Goal: Information Seeking & Learning: Check status

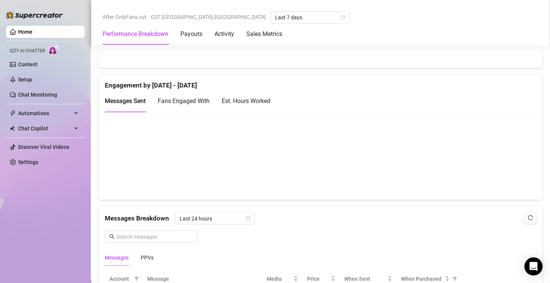
scroll to position [499, 0]
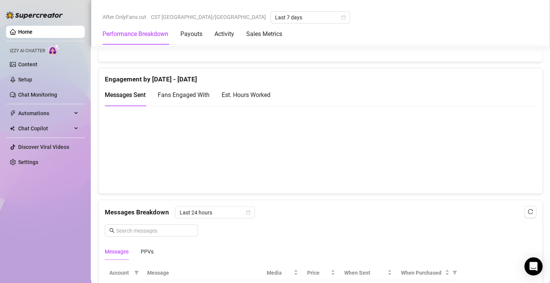
click at [253, 94] on div "Est. Hours Worked" at bounding box center [246, 94] width 49 height 9
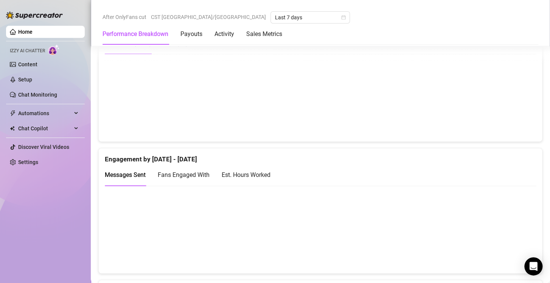
scroll to position [400, 0]
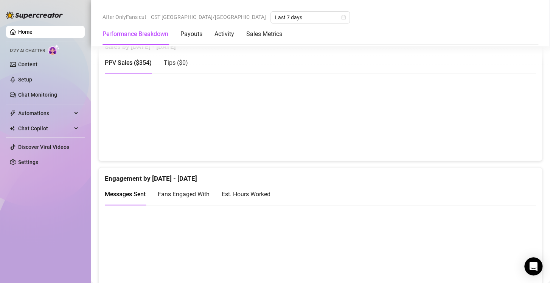
click at [254, 193] on div "Est. Hours Worked" at bounding box center [246, 193] width 49 height 9
click at [131, 194] on span "Messages Sent" at bounding box center [125, 193] width 41 height 7
click at [176, 192] on span "Fans Engaged With" at bounding box center [184, 193] width 52 height 7
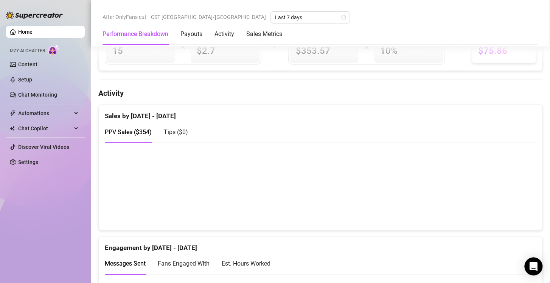
scroll to position [395, 0]
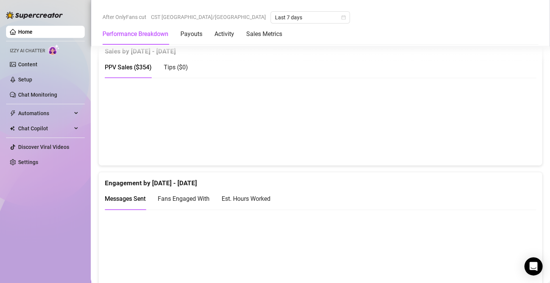
click at [254, 197] on div "Est. Hours Worked" at bounding box center [246, 198] width 49 height 9
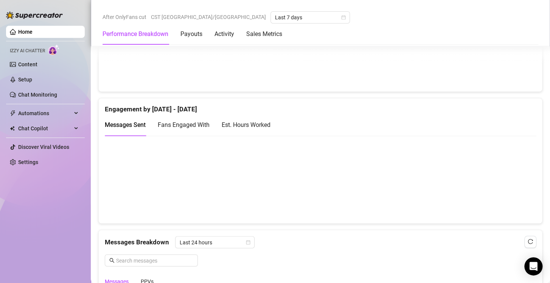
scroll to position [470, 0]
click at [246, 119] on div "Est. Hours Worked" at bounding box center [246, 122] width 49 height 9
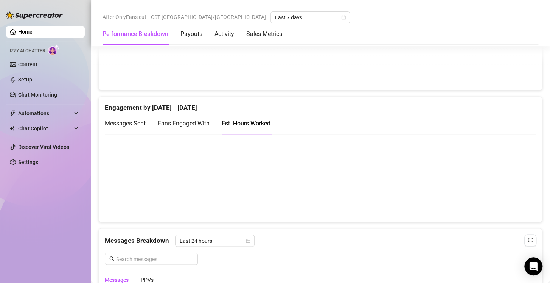
click at [183, 128] on div "Fans Engaged With" at bounding box center [184, 123] width 52 height 22
